Goal: Navigation & Orientation: Find specific page/section

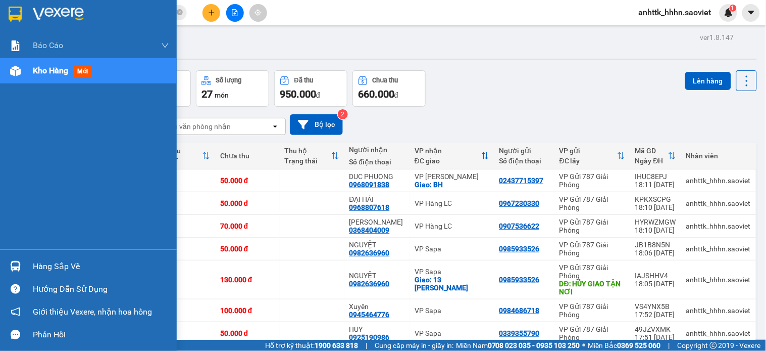
click at [27, 73] on div "Kho hàng mới" at bounding box center [88, 70] width 177 height 25
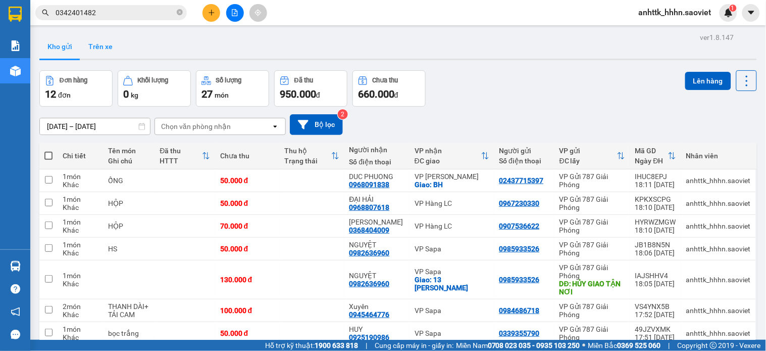
click at [104, 50] on button "Trên xe" at bounding box center [100, 46] width 40 height 24
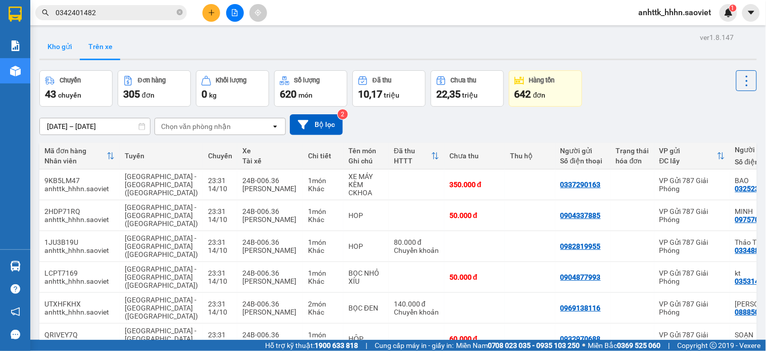
click at [73, 44] on button "Kho gửi" at bounding box center [59, 46] width 41 height 24
